Goal: Transaction & Acquisition: Obtain resource

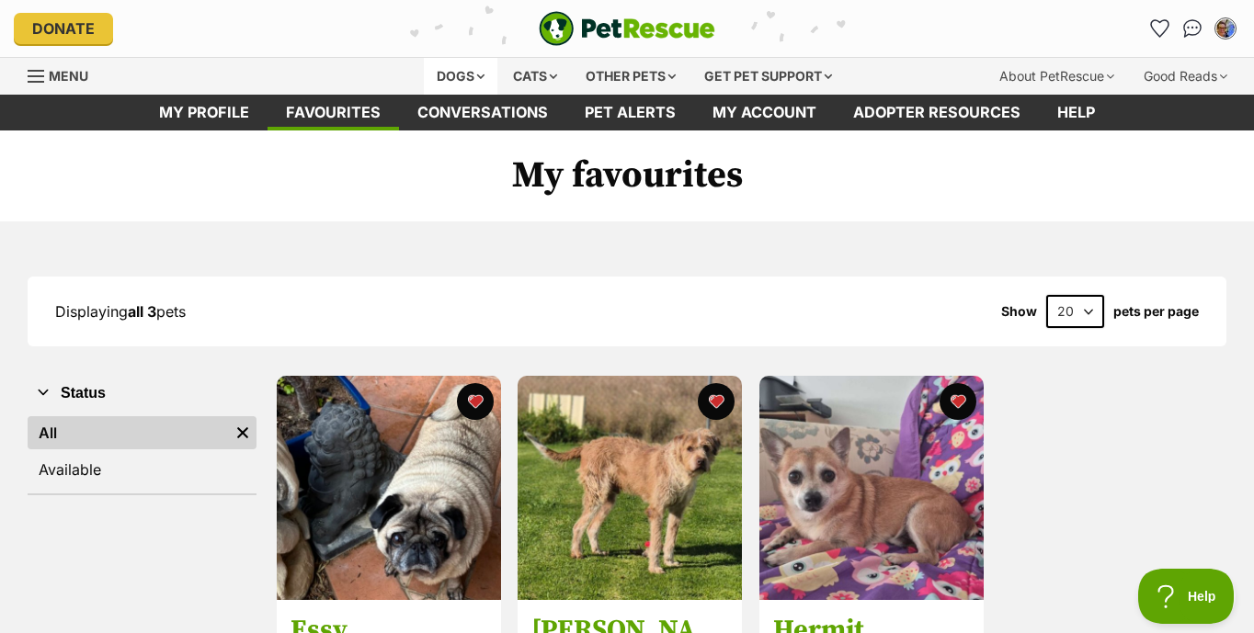
click at [443, 76] on div "Dogs" at bounding box center [461, 76] width 74 height 37
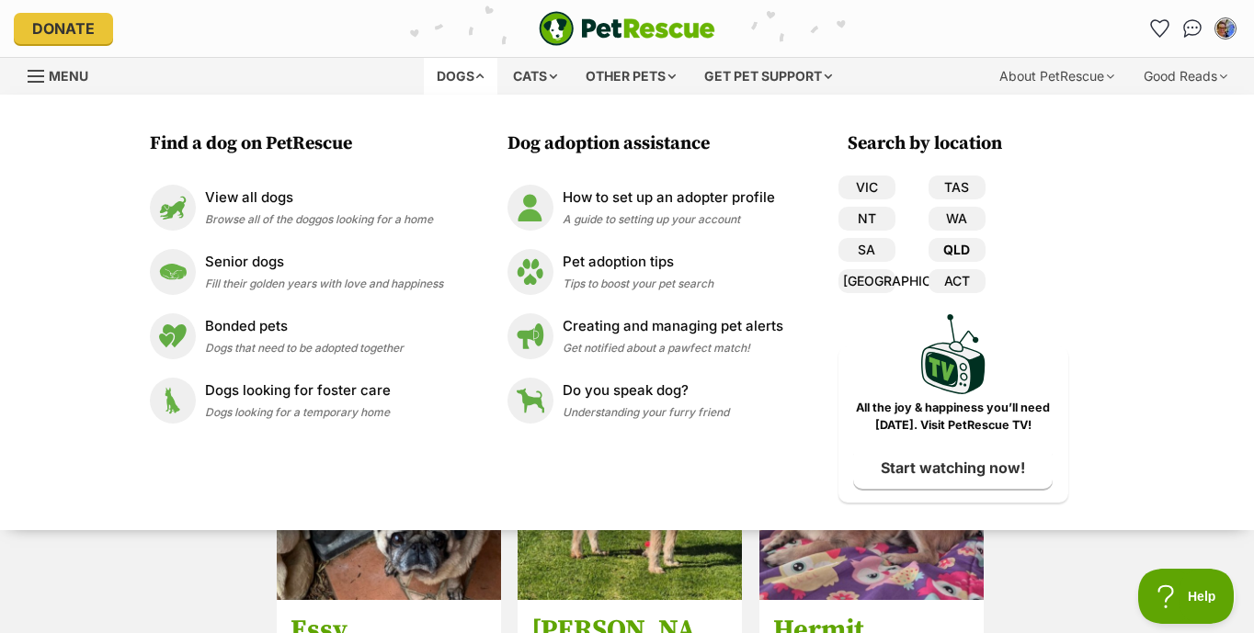
click at [964, 248] on link "QLD" at bounding box center [956, 250] width 57 height 24
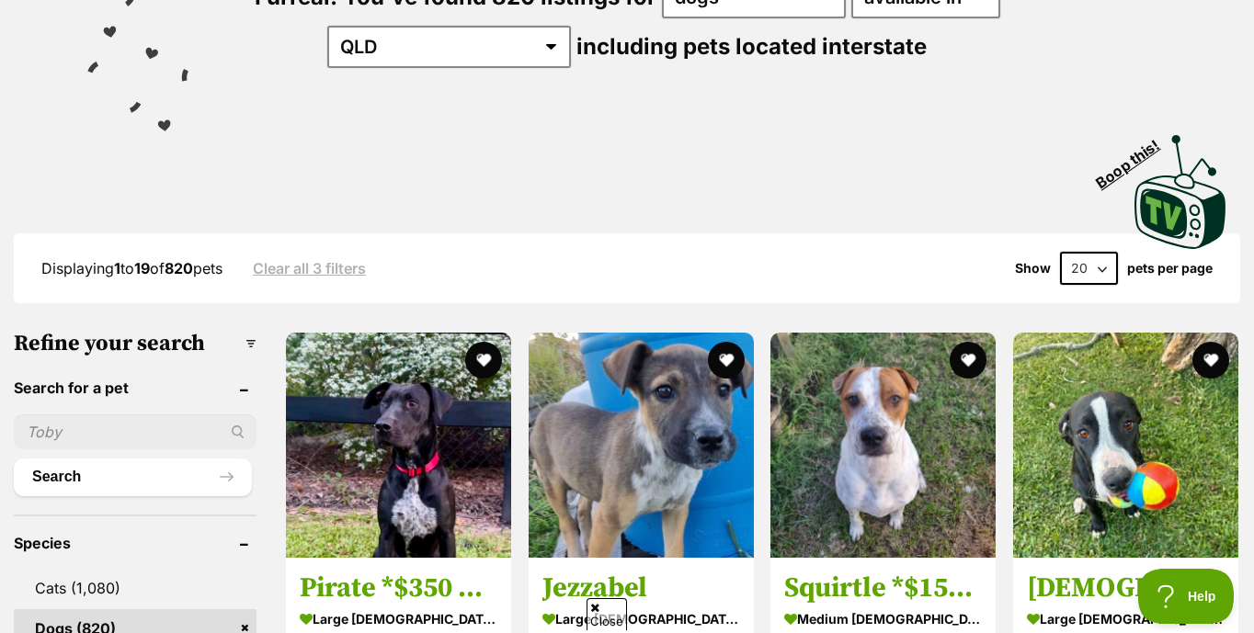
click at [28, 449] on input "text" at bounding box center [135, 432] width 243 height 35
type input "Lola"
click at [106, 495] on button "Search" at bounding box center [133, 477] width 238 height 37
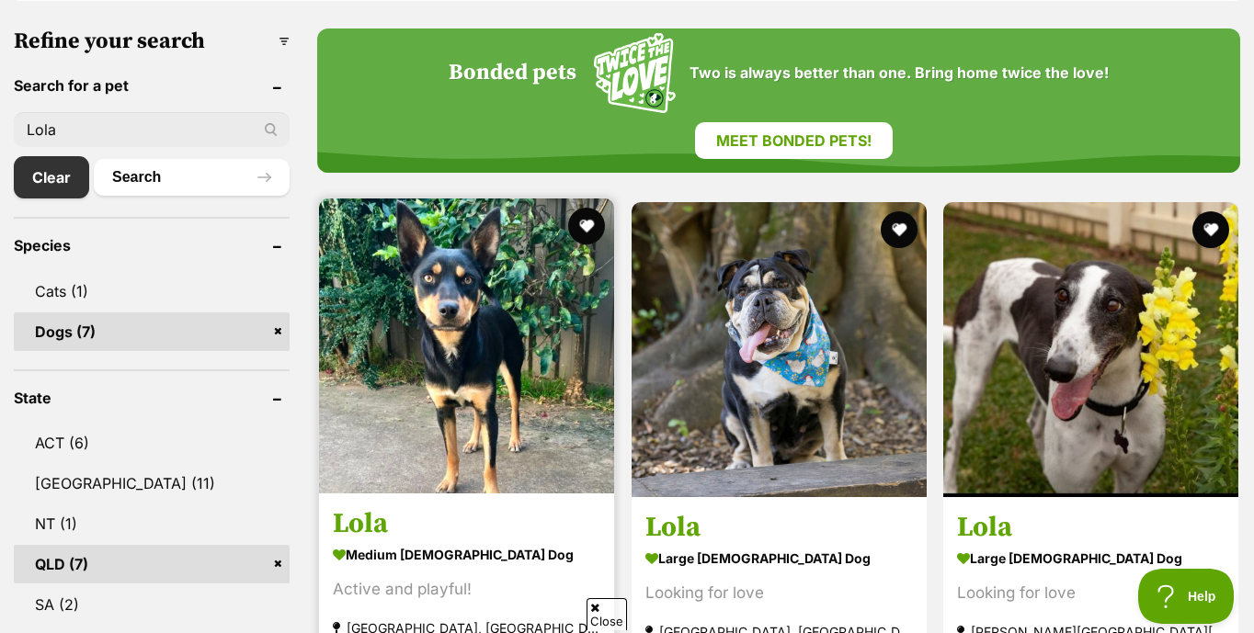
scroll to position [585, 0]
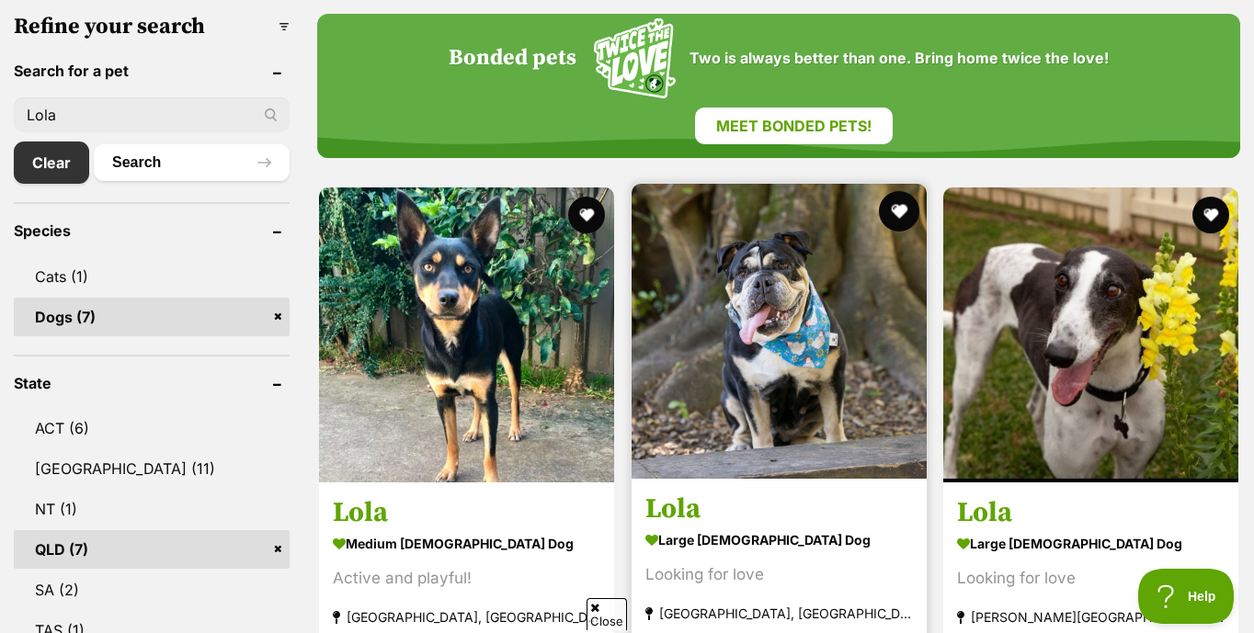
click at [900, 191] on button "favourite" at bounding box center [898, 211] width 40 height 40
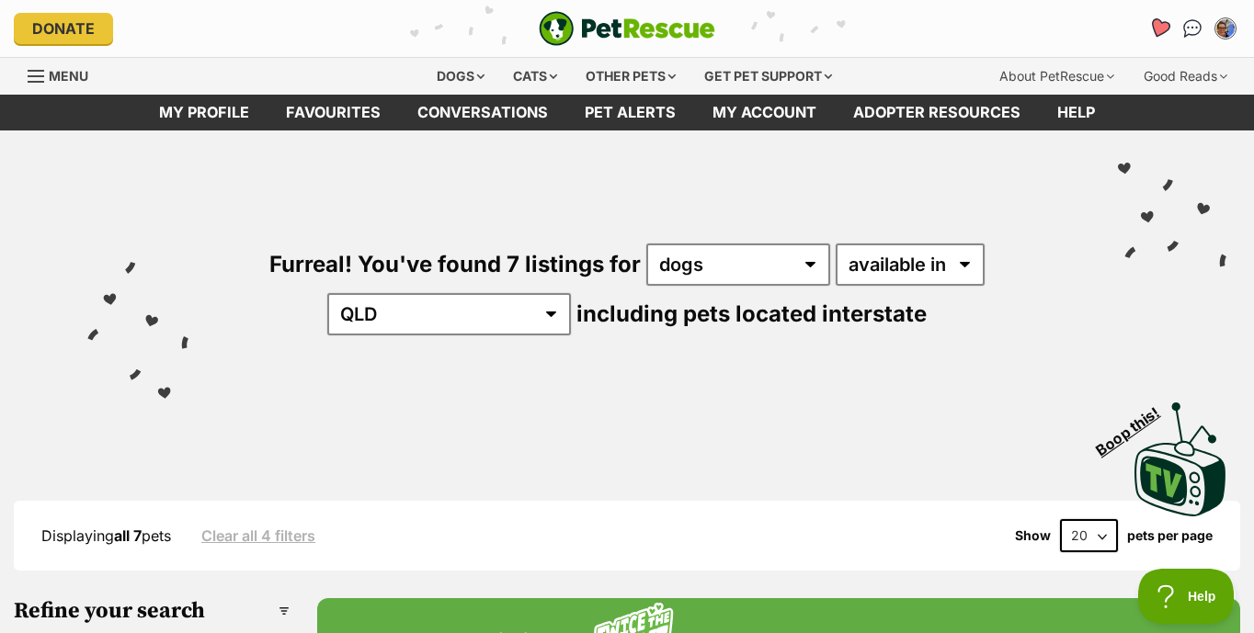
scroll to position [0, 0]
click at [1166, 24] on icon "Favourites" at bounding box center [1159, 27] width 22 height 21
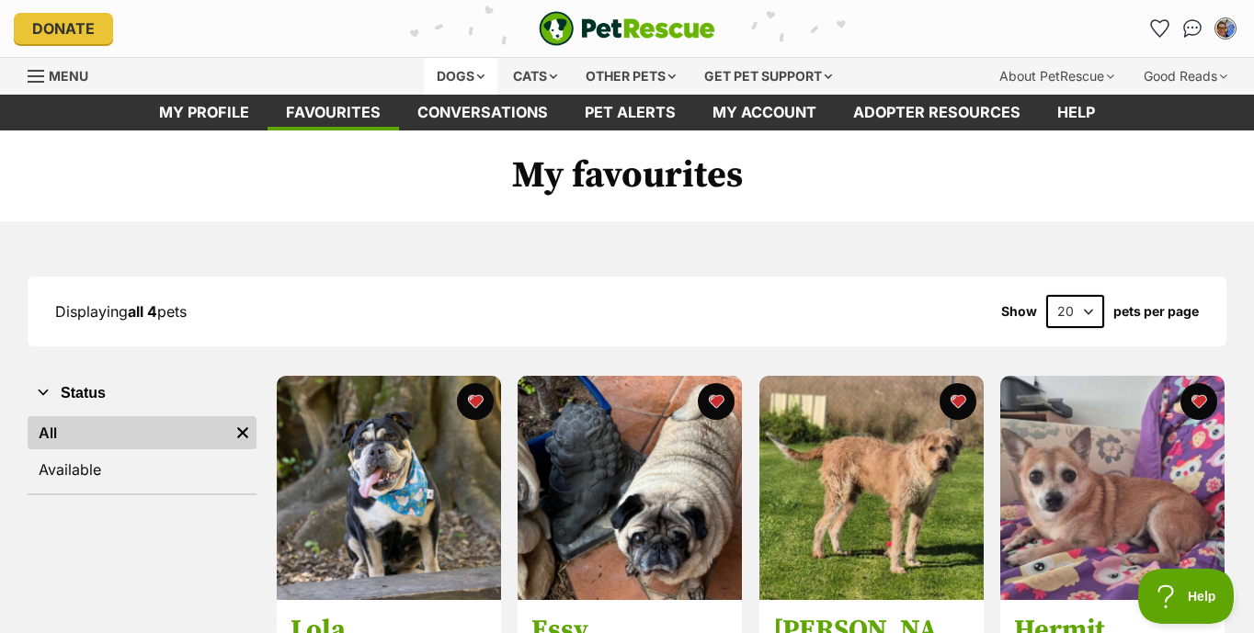
click at [448, 74] on div "Dogs" at bounding box center [461, 76] width 74 height 37
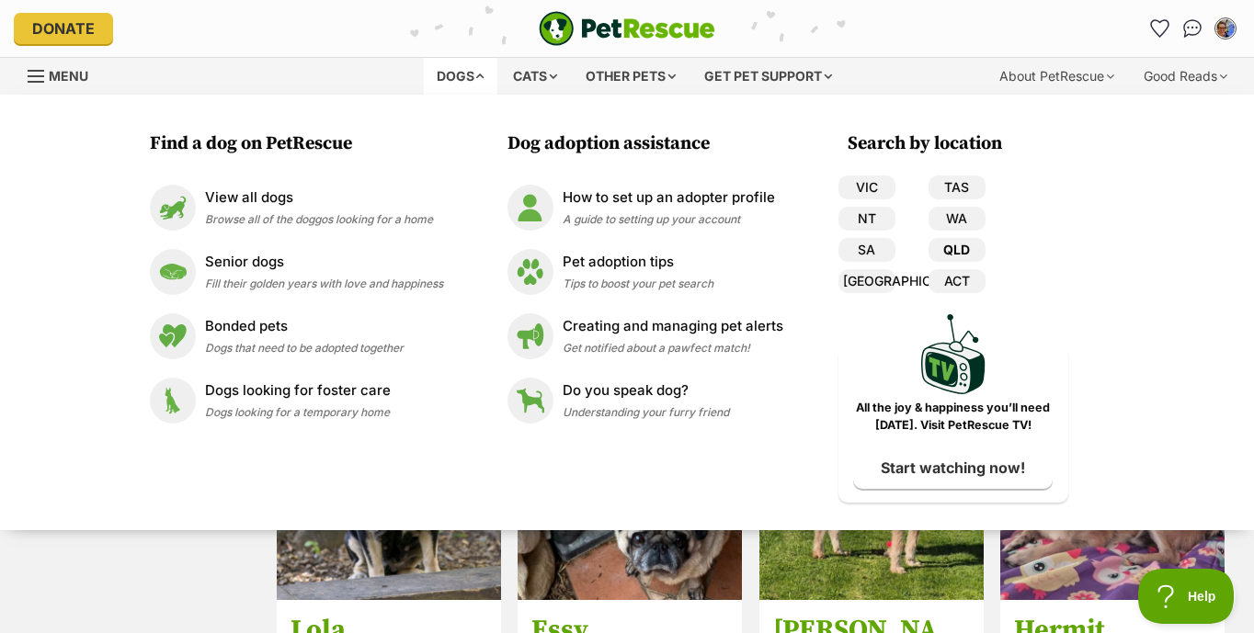
click at [967, 250] on link "QLD" at bounding box center [956, 250] width 57 height 24
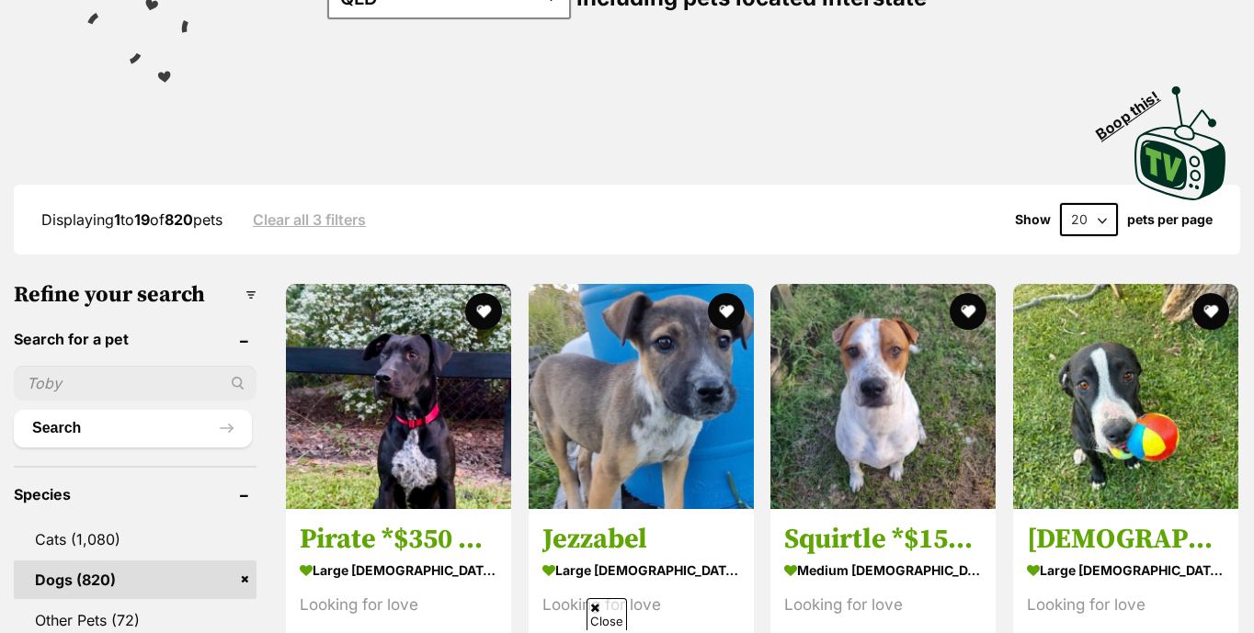
click at [27, 401] on input "text" at bounding box center [135, 383] width 243 height 35
type input "MJ"
click at [106, 447] on button "Search" at bounding box center [133, 428] width 238 height 37
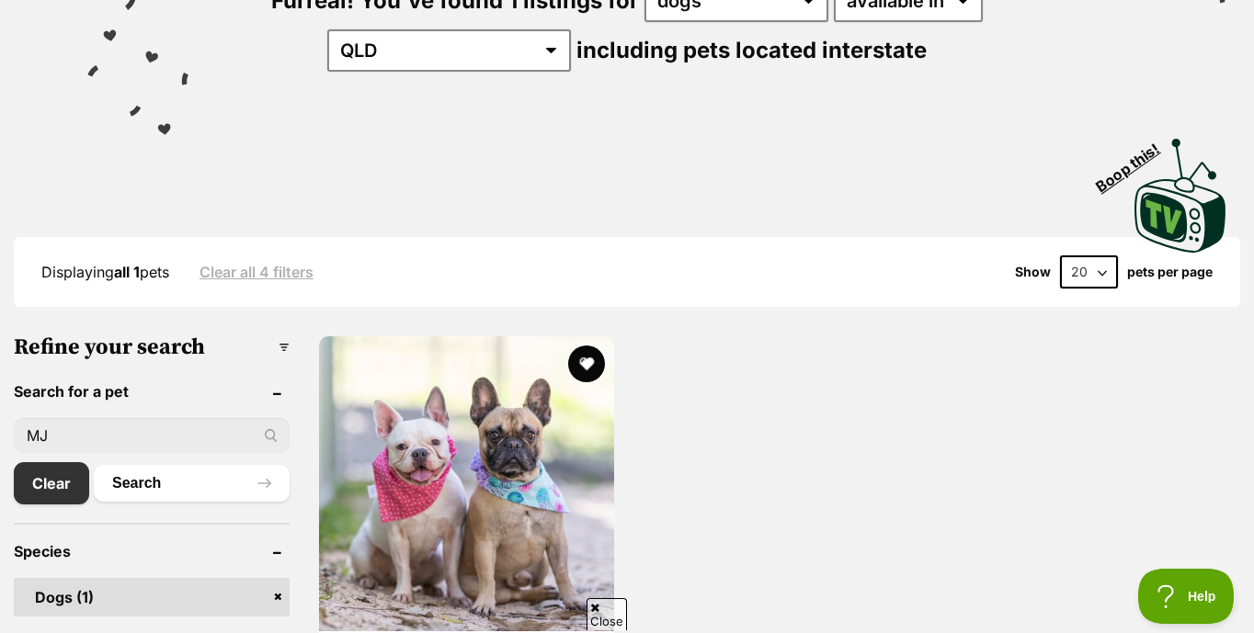
scroll to position [283, 0]
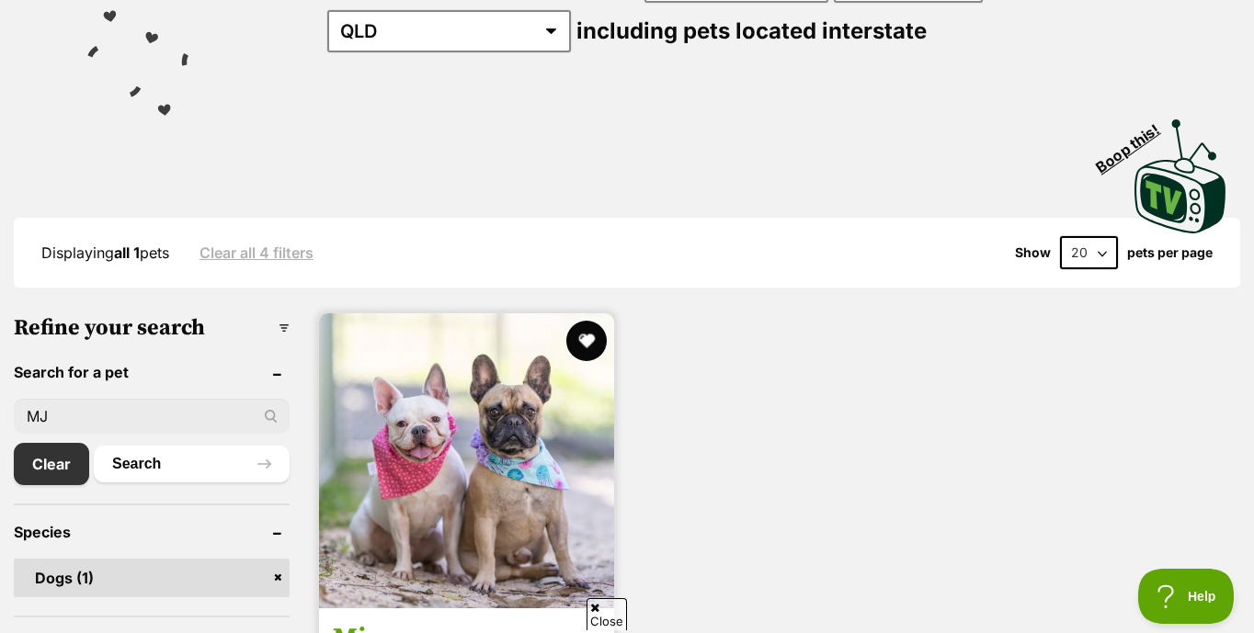
click at [583, 335] on button "favourite" at bounding box center [586, 341] width 40 height 40
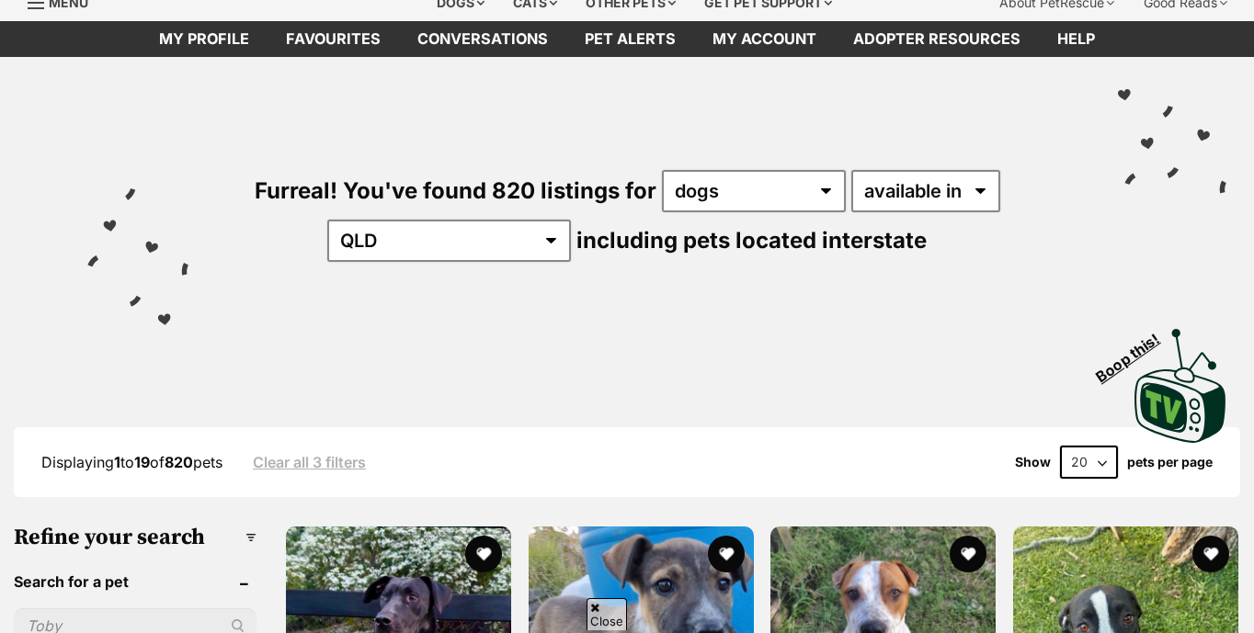
scroll to position [262, 0]
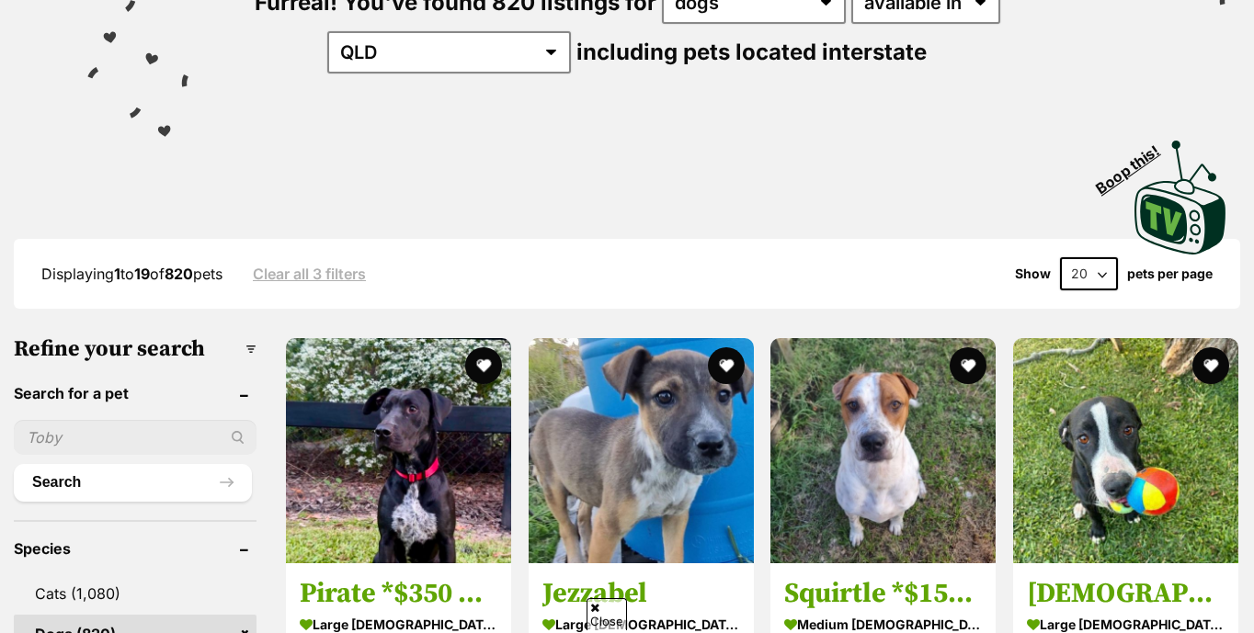
click at [27, 455] on input "text" at bounding box center [135, 437] width 243 height 35
type input "Bear"
click at [106, 501] on button "Search" at bounding box center [133, 482] width 238 height 37
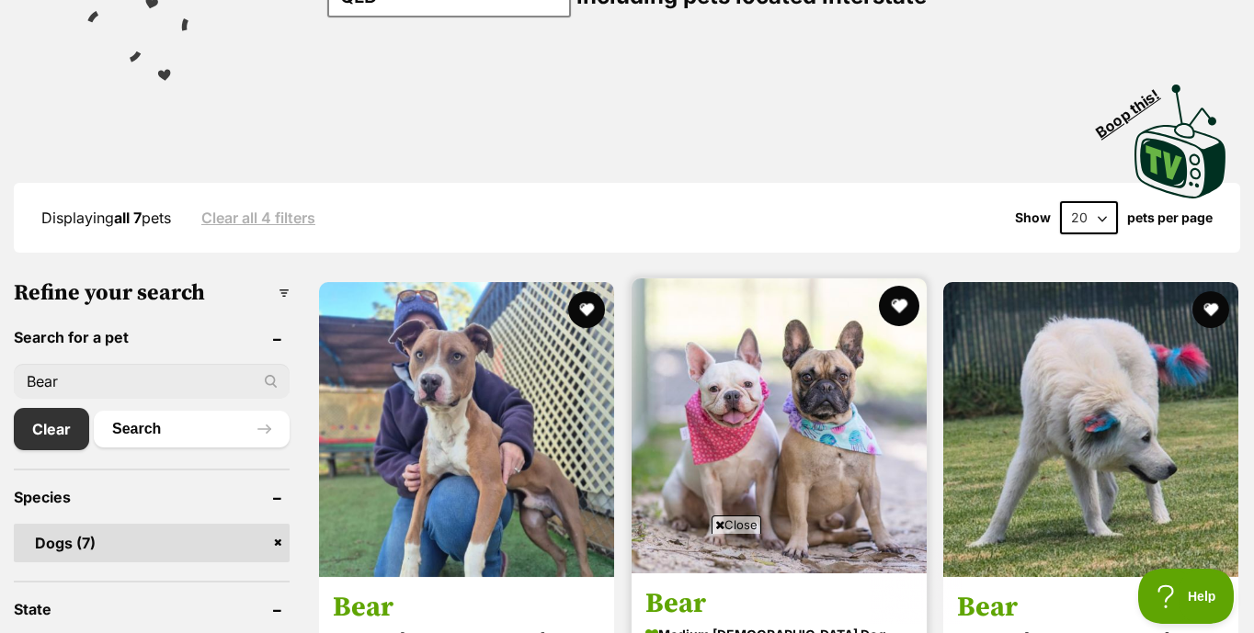
click at [898, 308] on button "favourite" at bounding box center [898, 306] width 40 height 40
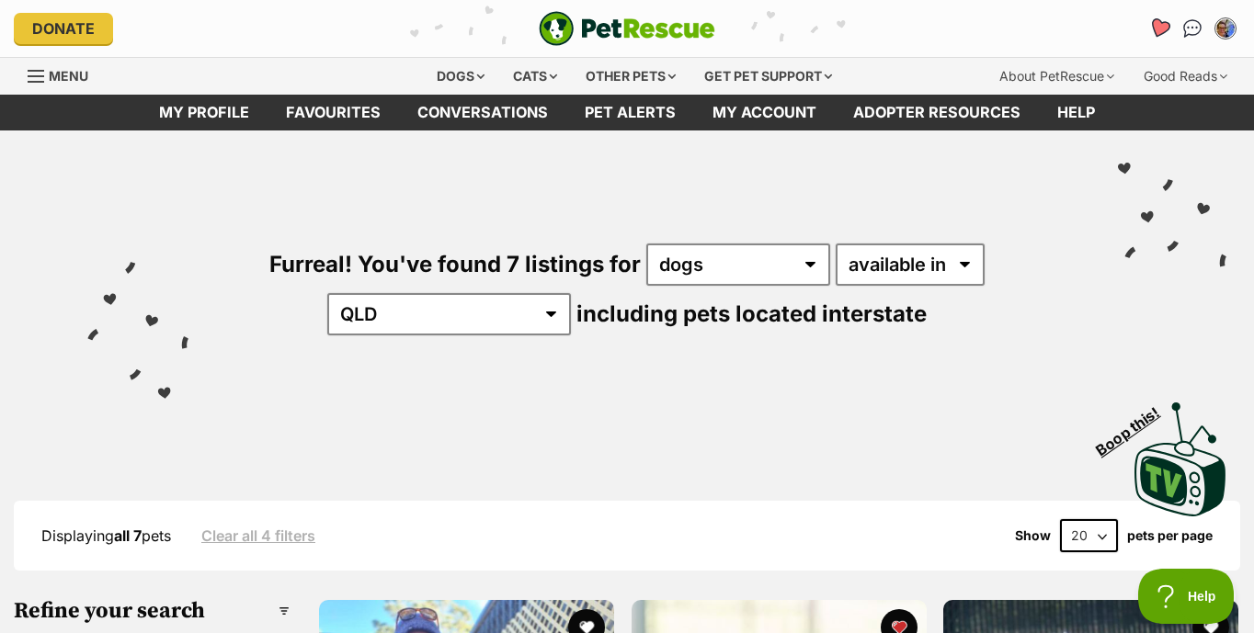
click at [1160, 28] on icon "Favourites" at bounding box center [1159, 27] width 22 height 21
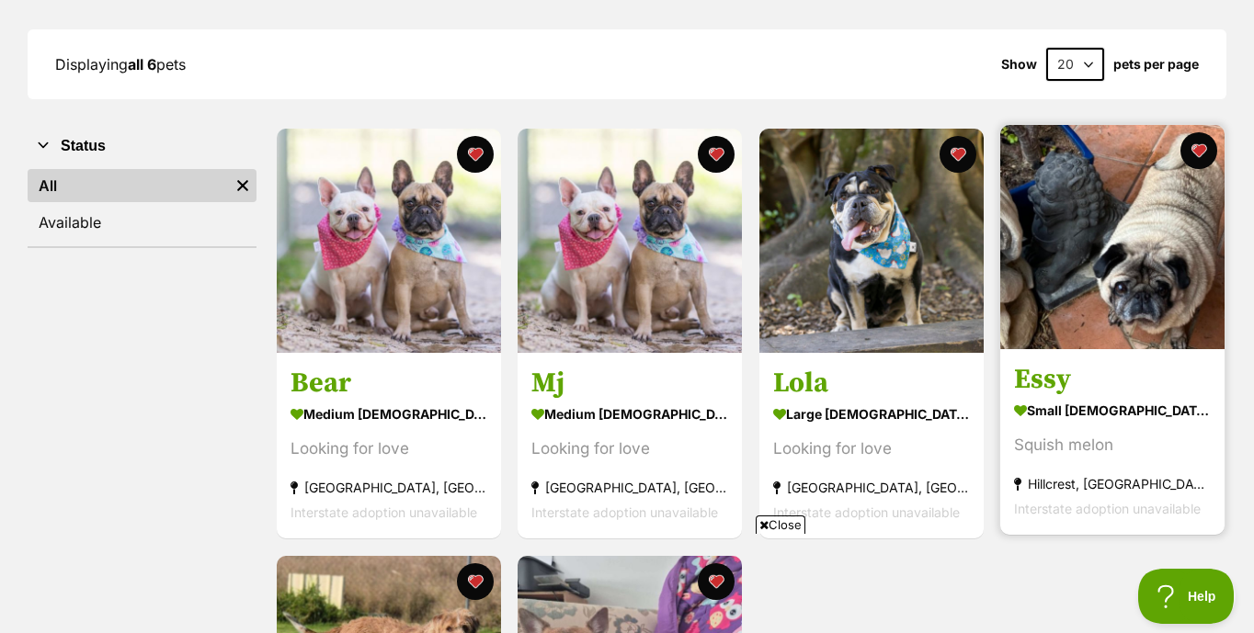
scroll to position [245, 0]
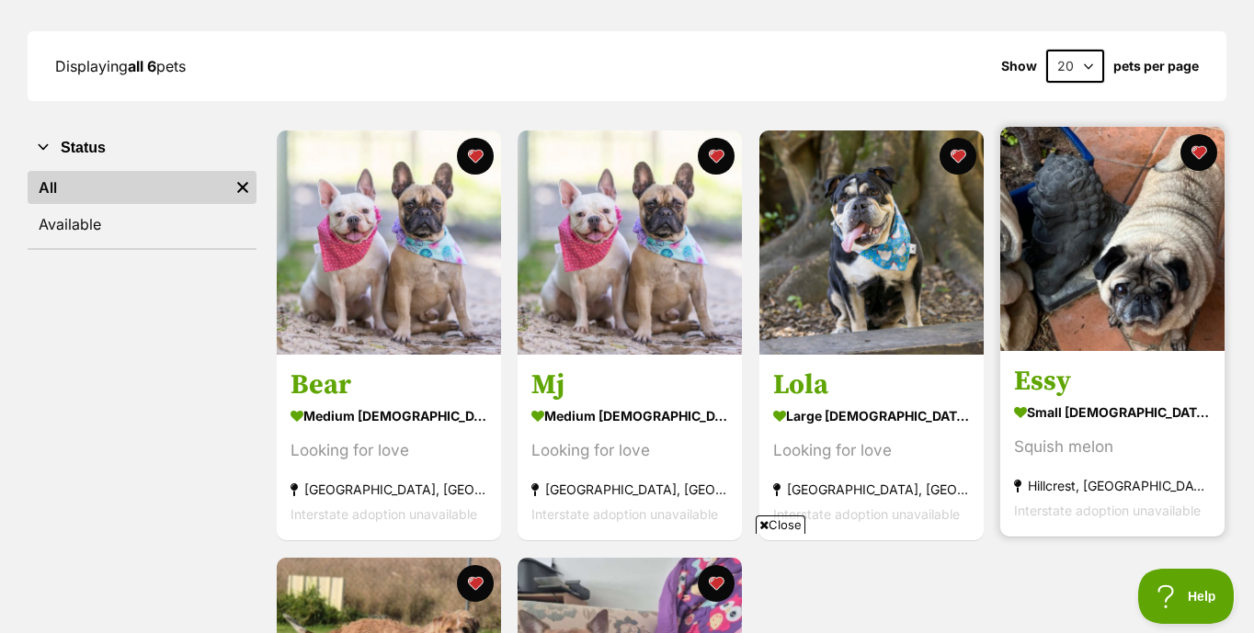
click at [1124, 272] on img at bounding box center [1112, 239] width 224 height 224
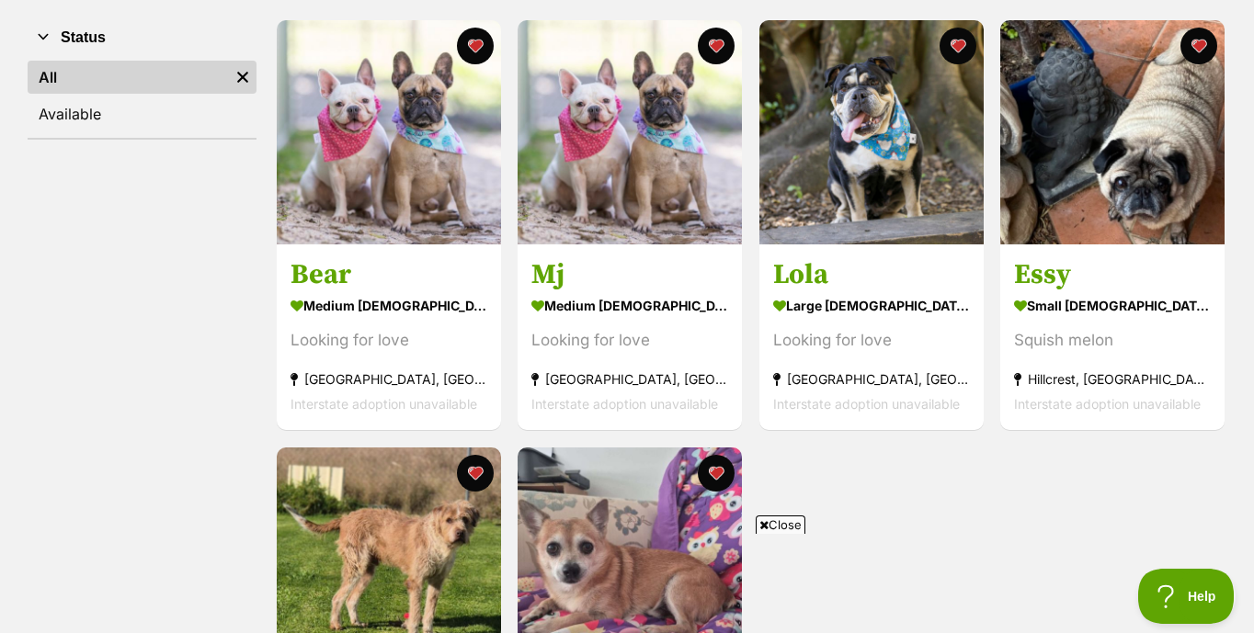
scroll to position [358, 0]
